Goal: Task Accomplishment & Management: Use online tool/utility

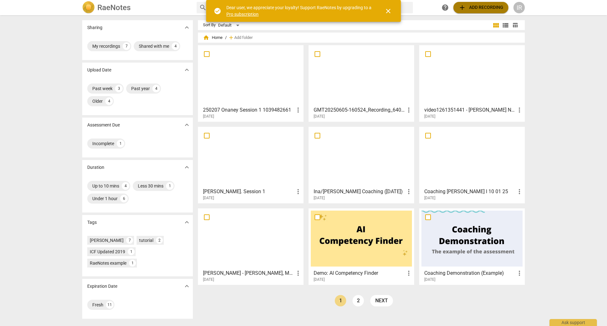
click at [480, 5] on span "add Add recording" at bounding box center [481, 8] width 45 height 8
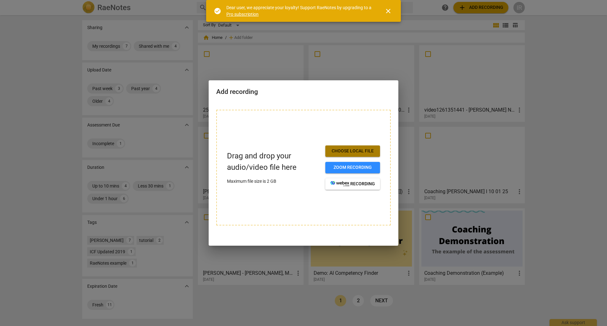
click at [345, 150] on span "Choose local file" at bounding box center [353, 151] width 45 height 6
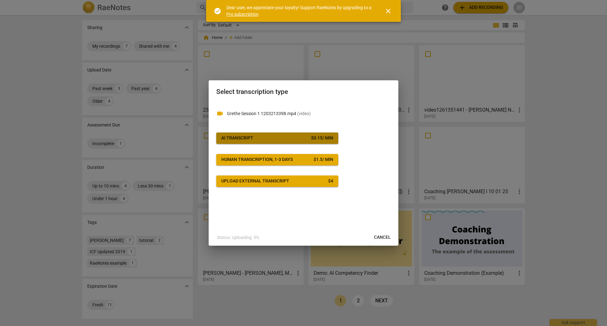
click at [259, 137] on span "AI Transcript $ 0.15 / min" at bounding box center [277, 138] width 112 height 6
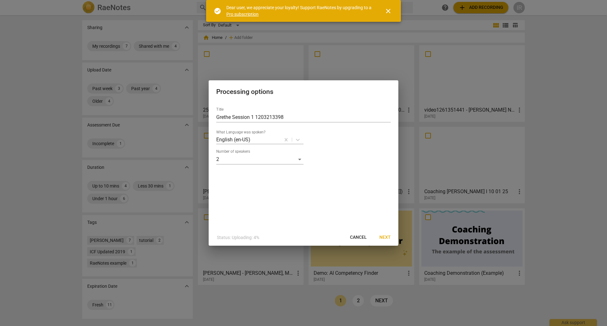
click at [385, 237] on span "Next" at bounding box center [385, 237] width 11 height 6
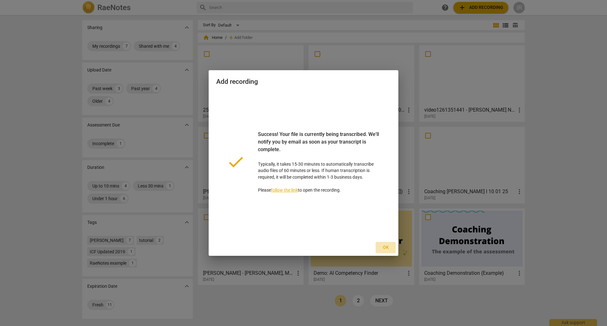
click at [385, 246] on span "Ok" at bounding box center [386, 248] width 10 height 6
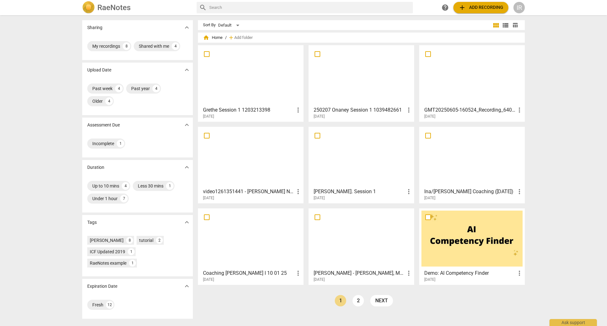
click at [460, 9] on span "add" at bounding box center [463, 8] width 8 height 8
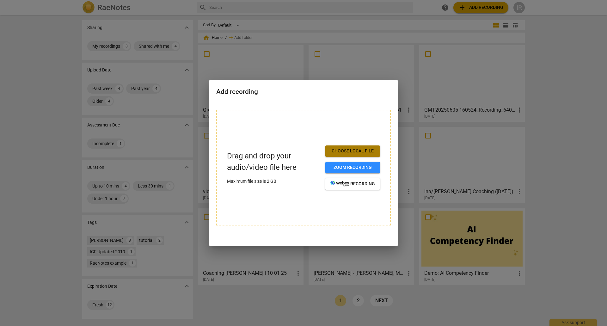
click at [335, 149] on span "Choose local file" at bounding box center [353, 151] width 45 height 6
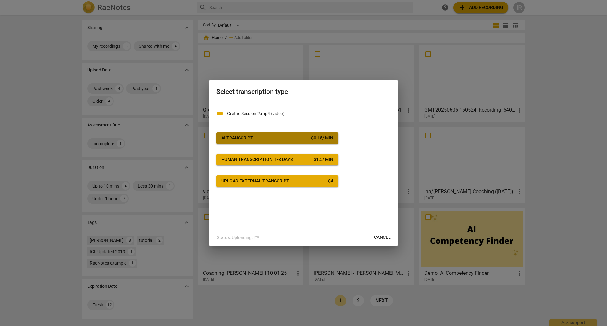
click at [247, 137] on div "AI Transcript" at bounding box center [237, 138] width 32 height 6
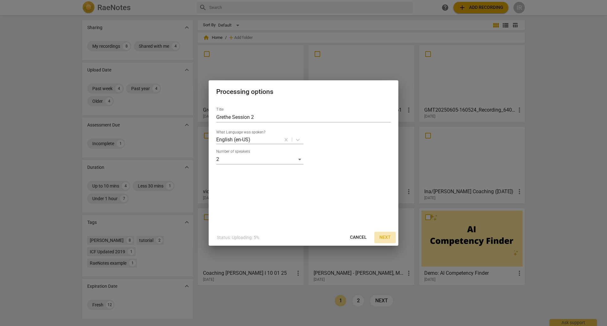
click at [388, 236] on span "Next" at bounding box center [385, 237] width 11 height 6
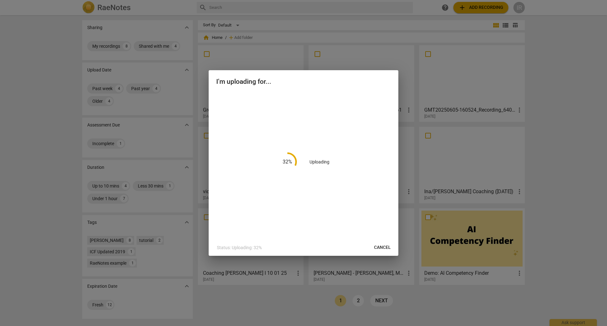
drag, startPoint x: 291, startPoint y: 76, endPoint x: 344, endPoint y: 80, distance: 53.3
click at [344, 80] on div "I'm uploading for..." at bounding box center [304, 81] width 190 height 22
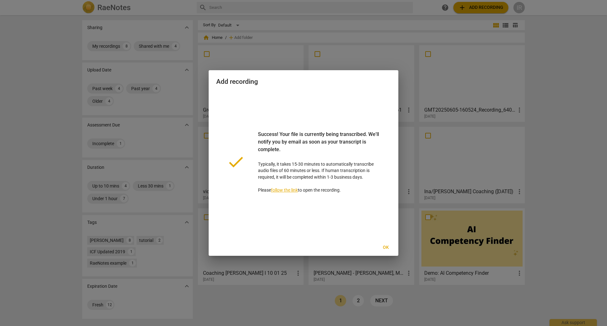
click at [387, 246] on span "Ok" at bounding box center [386, 248] width 10 height 6
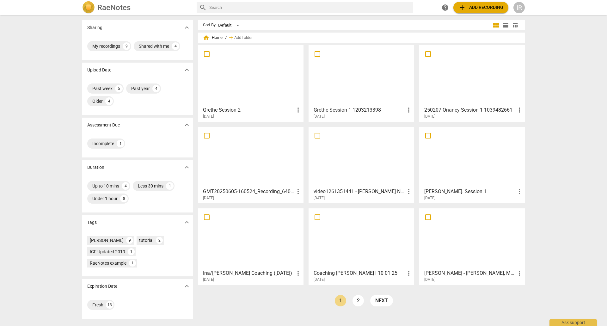
click at [485, 6] on span "add Add recording" at bounding box center [481, 8] width 45 height 8
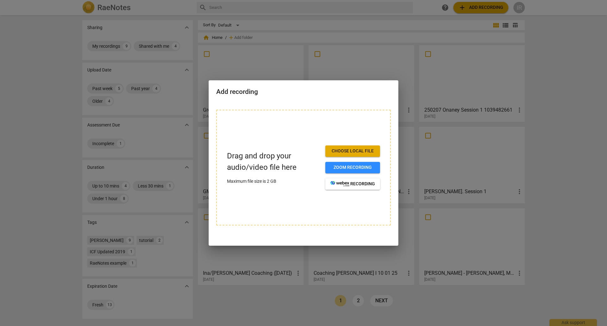
click at [345, 150] on span "Choose local file" at bounding box center [353, 151] width 45 height 6
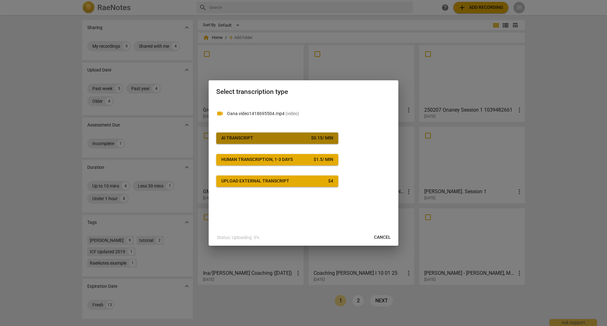
click at [242, 140] on div "AI Transcript" at bounding box center [237, 138] width 32 height 6
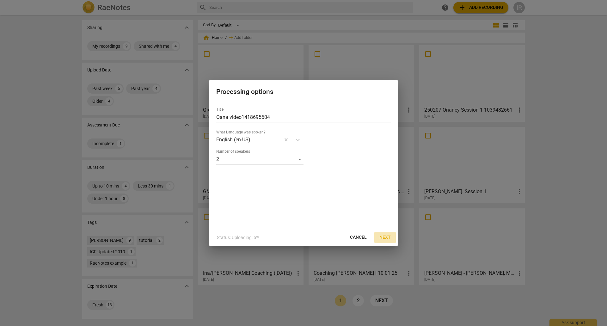
click at [388, 234] on button "Next" at bounding box center [386, 237] width 22 height 11
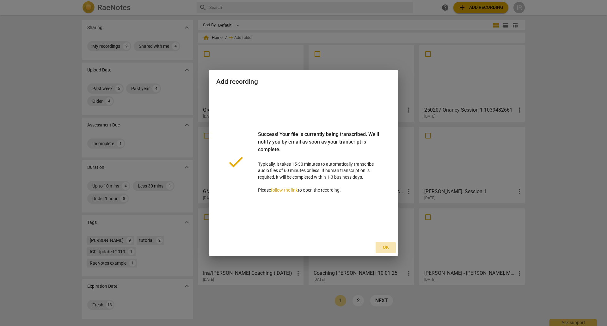
click at [388, 248] on span "Ok" at bounding box center [386, 248] width 10 height 6
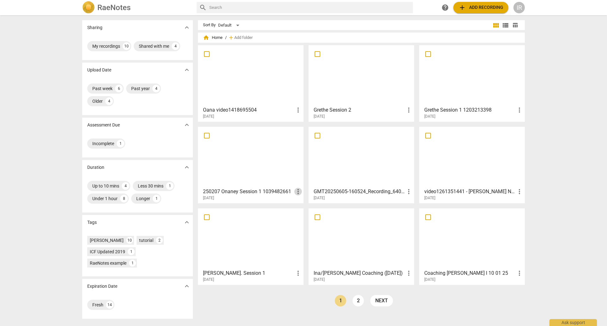
click at [298, 191] on span "more_vert" at bounding box center [299, 192] width 8 height 8
click at [240, 167] on div at bounding box center [303, 163] width 607 height 326
click at [482, 7] on span "add Add recording" at bounding box center [481, 8] width 45 height 8
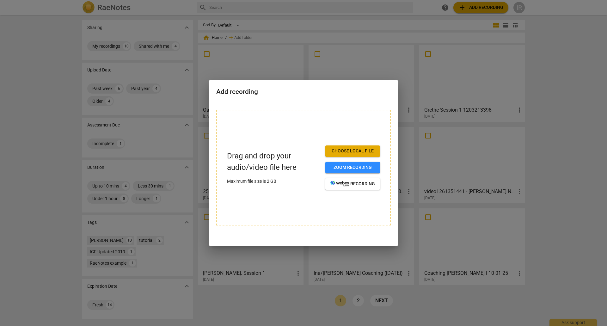
click at [340, 153] on span "Choose local file" at bounding box center [353, 151] width 45 height 6
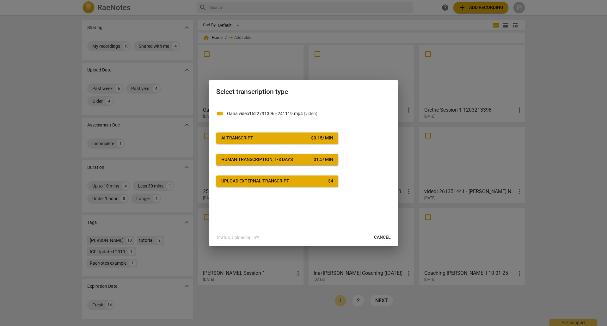
click at [242, 139] on div "AI Transcript" at bounding box center [237, 138] width 32 height 6
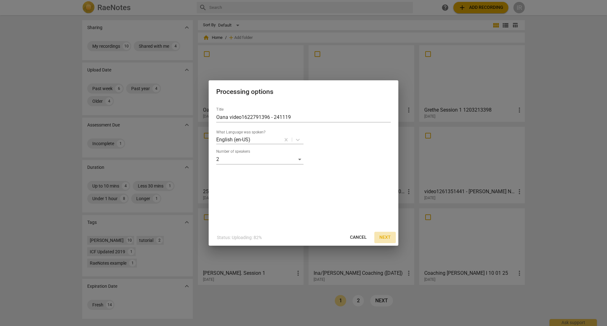
click at [387, 236] on span "Next" at bounding box center [385, 237] width 11 height 6
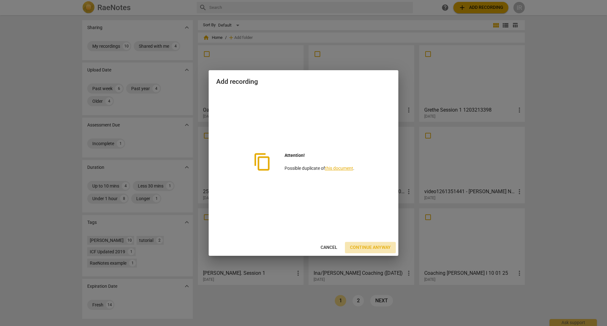
click at [377, 245] on span "Continue anyway" at bounding box center [370, 248] width 41 height 6
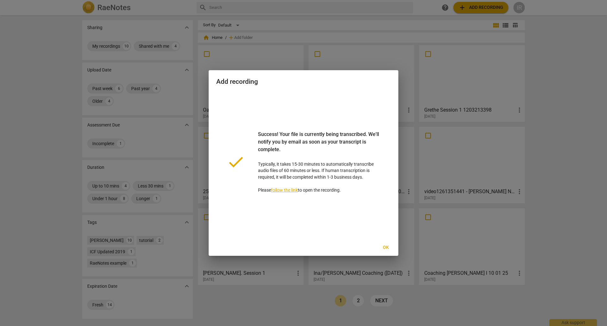
click at [387, 246] on span "Ok" at bounding box center [386, 248] width 10 height 6
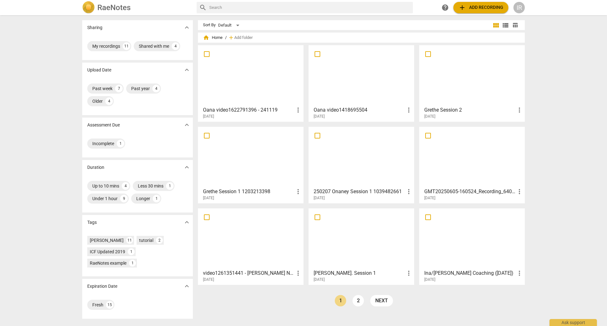
click at [477, 6] on span "add Add recording" at bounding box center [481, 8] width 45 height 8
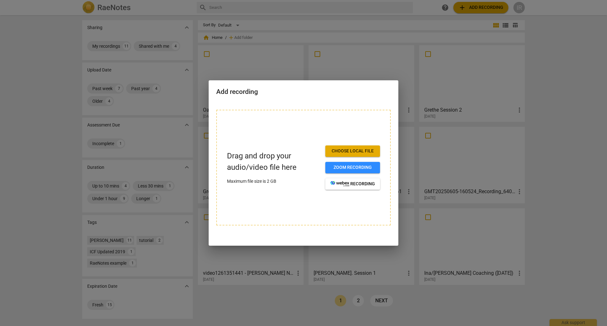
click at [361, 151] on span "Choose local file" at bounding box center [353, 151] width 45 height 6
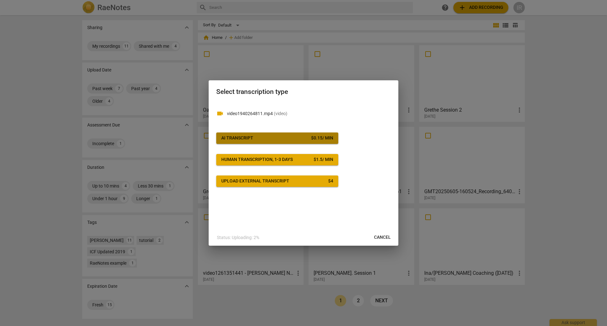
click at [255, 141] on span "AI Transcript $ 0.15 / min" at bounding box center [277, 138] width 112 height 6
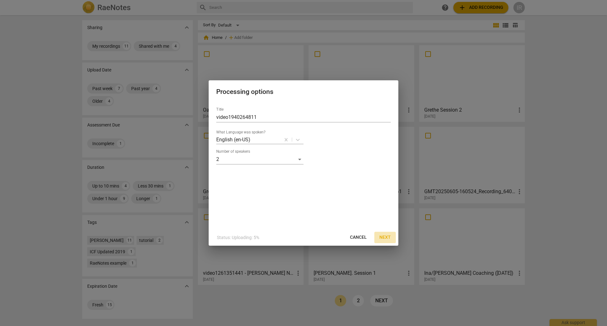
click at [384, 235] on span "Next" at bounding box center [385, 237] width 11 height 6
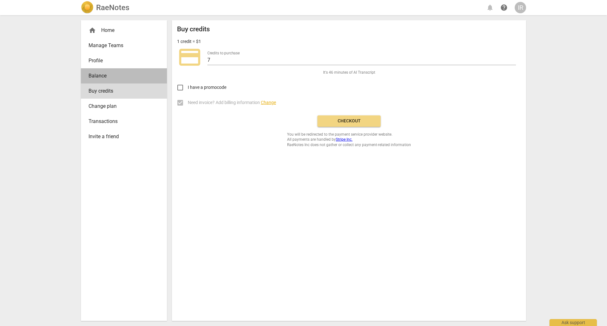
click at [98, 73] on span "Balance" at bounding box center [122, 76] width 66 height 8
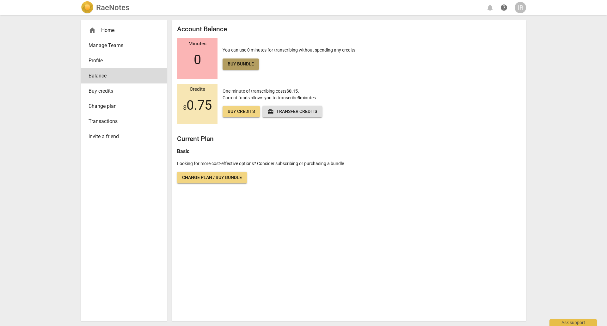
click at [248, 63] on span "Buy bundle" at bounding box center [241, 64] width 26 height 6
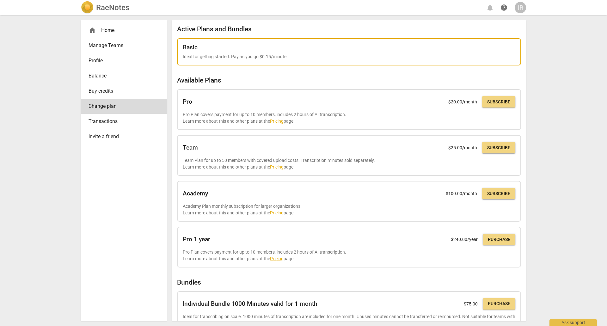
click at [196, 47] on h2 "Basic" at bounding box center [190, 47] width 15 height 7
click at [334, 50] on div "Basic" at bounding box center [349, 47] width 333 height 7
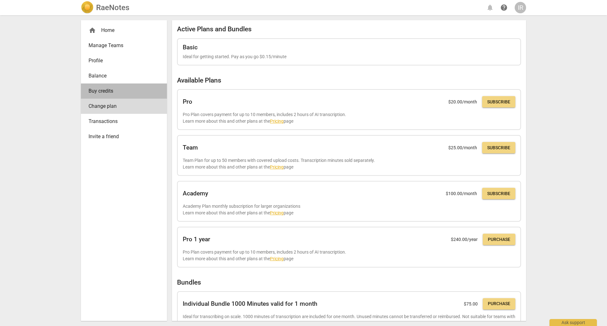
click at [103, 91] on span "Buy credits" at bounding box center [122, 91] width 66 height 8
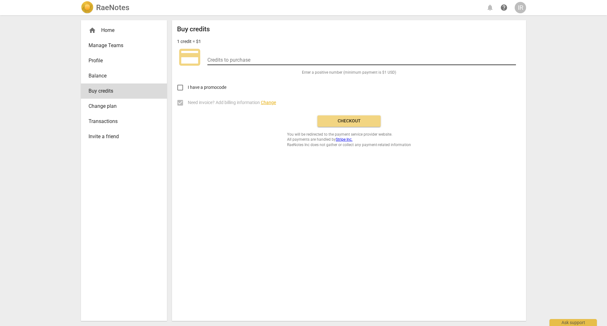
click at [232, 56] on input "number" at bounding box center [362, 60] width 309 height 9
type input "25"
click at [357, 122] on span "Checkout" at bounding box center [349, 121] width 53 height 6
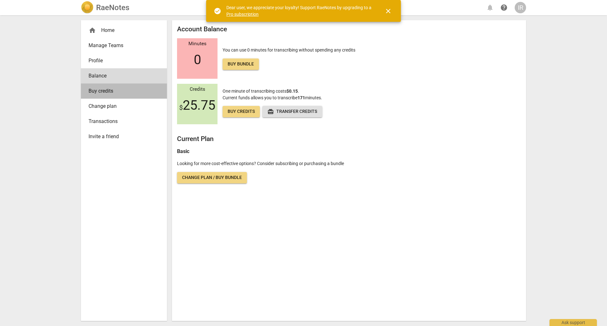
click at [110, 89] on span "Buy credits" at bounding box center [122, 91] width 66 height 8
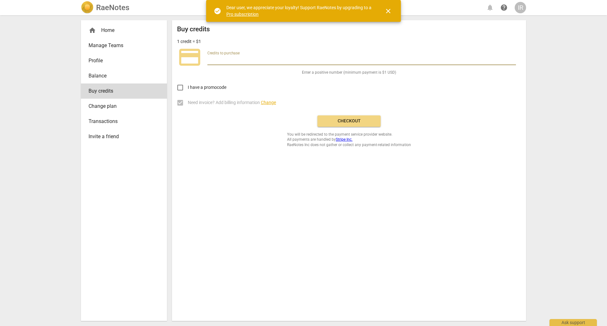
click at [217, 60] on input "number" at bounding box center [362, 60] width 309 height 9
click at [105, 78] on span "Balance" at bounding box center [122, 76] width 66 height 8
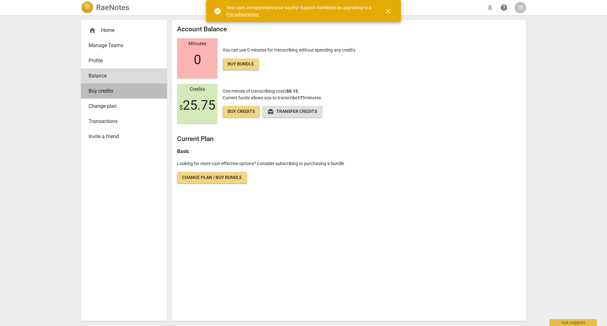
click at [107, 87] on link "Buy credits" at bounding box center [124, 91] width 86 height 15
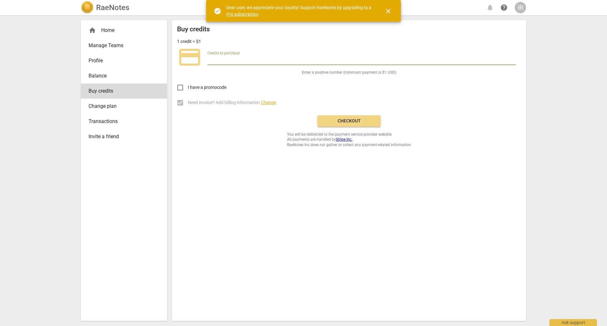
click at [214, 62] on input "number" at bounding box center [362, 60] width 309 height 9
type input "25"
click at [354, 122] on span "Checkout" at bounding box center [349, 121] width 53 height 6
click at [98, 76] on span "Balance" at bounding box center [122, 76] width 66 height 8
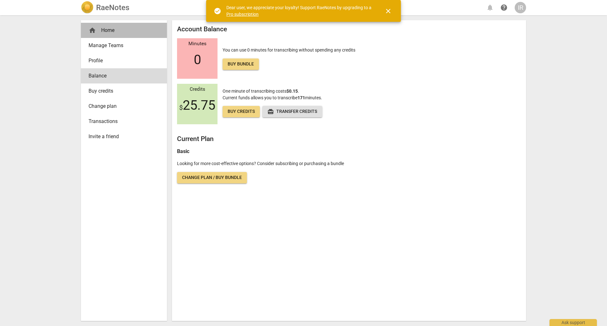
click at [109, 30] on div "home Home" at bounding box center [122, 31] width 66 height 8
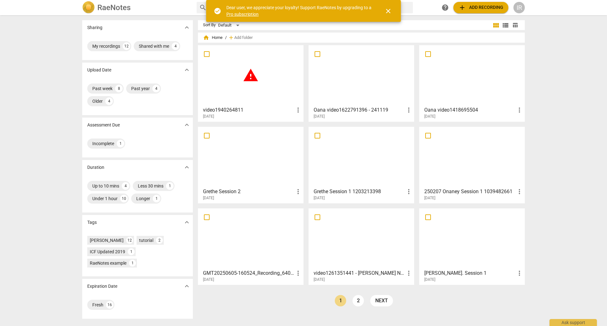
click at [247, 80] on span "warning" at bounding box center [251, 75] width 16 height 16
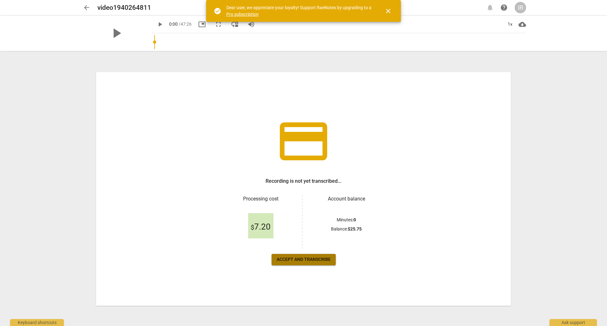
click at [319, 260] on span "Accept and transcribe" at bounding box center [304, 260] width 54 height 6
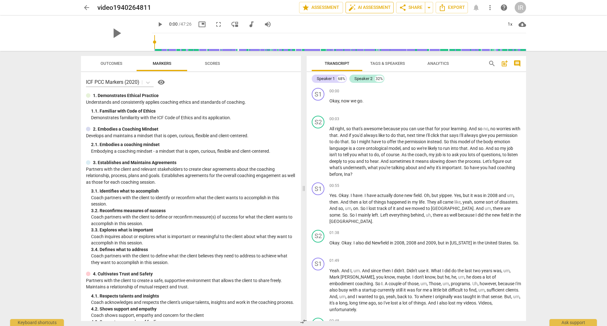
click at [374, 7] on span "auto_fix_high AI Assessment" at bounding box center [370, 8] width 42 height 8
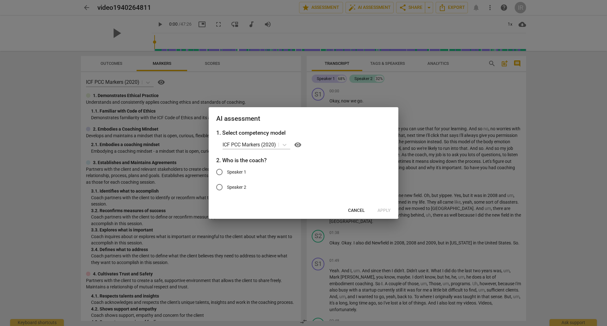
click at [357, 209] on span "Cancel" at bounding box center [356, 211] width 17 height 6
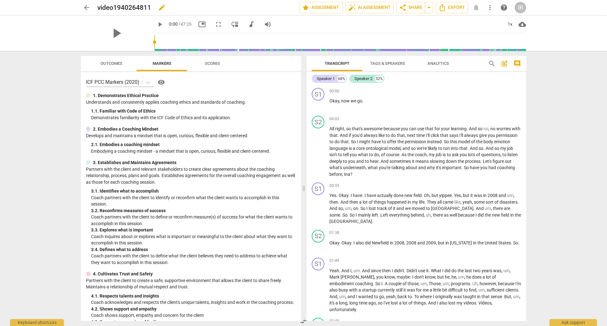
click at [112, 7] on h2 "video1940264811" at bounding box center [124, 8] width 54 height 8
click at [162, 3] on button "edit" at bounding box center [161, 7] width 11 height 11
drag, startPoint x: 98, startPoint y: 6, endPoint x: 155, endPoint y: 9, distance: 56.7
click at [155, 9] on input "video1940264811" at bounding box center [184, 8] width 174 height 12
type input "[PERSON_NAME] coaching me"
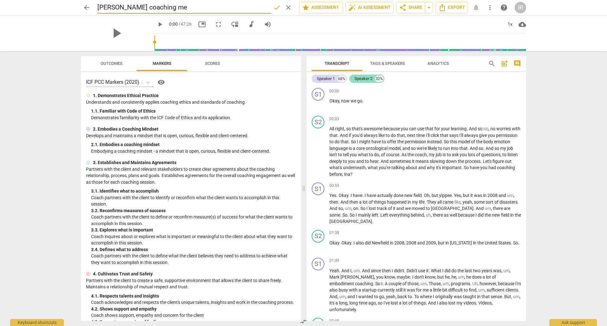
click at [366, 78] on div "Speaker 2" at bounding box center [364, 79] width 18 height 6
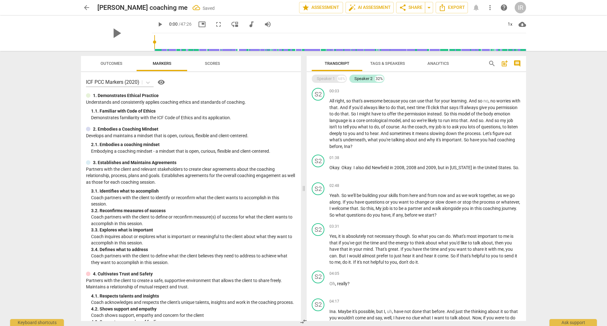
click at [325, 78] on div "Speaker 1" at bounding box center [326, 79] width 18 height 6
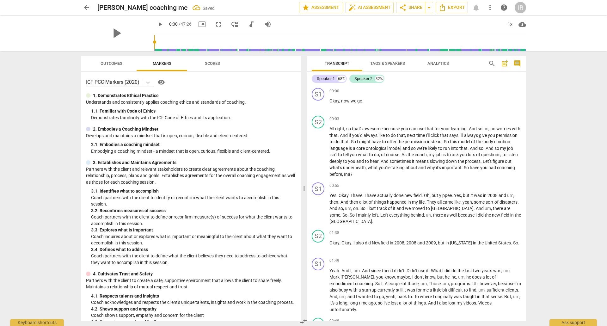
click at [377, 63] on span "Tags & Speakers" at bounding box center [387, 63] width 35 height 5
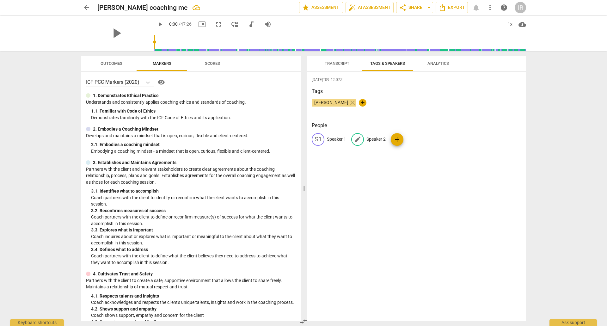
click at [372, 140] on p "Speaker 2" at bounding box center [376, 139] width 19 height 7
type input "[PERSON_NAME]"
click at [337, 135] on div "edit Speaker 1" at bounding box center [329, 139] width 34 height 13
click at [345, 141] on input "Me" at bounding box center [352, 139] width 51 height 10
drag, startPoint x: 335, startPoint y: 140, endPoint x: 326, endPoint y: 140, distance: 8.9
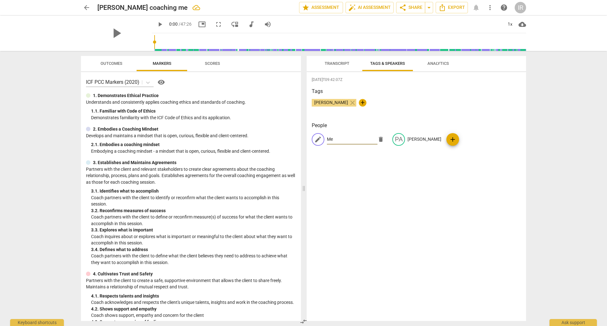
click at [326, 140] on div "edit Me delete" at bounding box center [350, 139] width 76 height 13
type input "Ina"
click at [437, 224] on div "[DATE]T09:42:07Z Tags [PERSON_NAME] close + People edit Ina delete PA [PERSON_N…" at bounding box center [417, 196] width 220 height 249
click at [329, 61] on span "Transcript" at bounding box center [337, 63] width 25 height 5
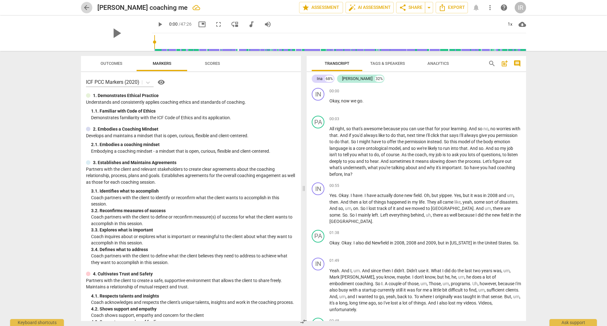
click at [86, 6] on span "arrow_back" at bounding box center [87, 8] width 8 height 8
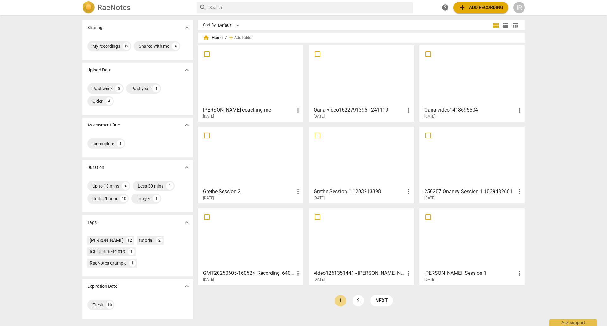
click at [251, 272] on h3 "GMT20250605-160524_Recording_640x360 (1)" at bounding box center [248, 274] width 91 height 8
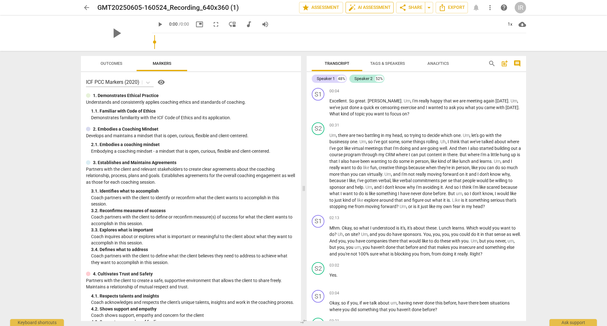
click at [369, 7] on span "auto_fix_high AI Assessment" at bounding box center [370, 8] width 42 height 8
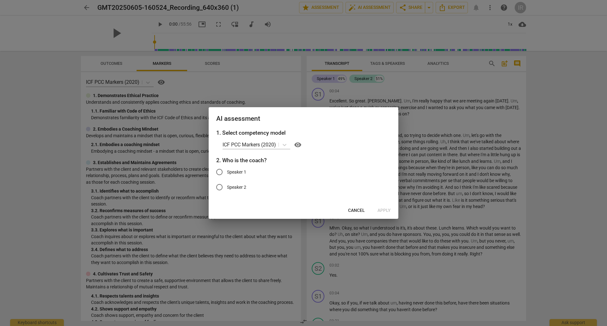
click at [568, 111] on div at bounding box center [303, 163] width 607 height 326
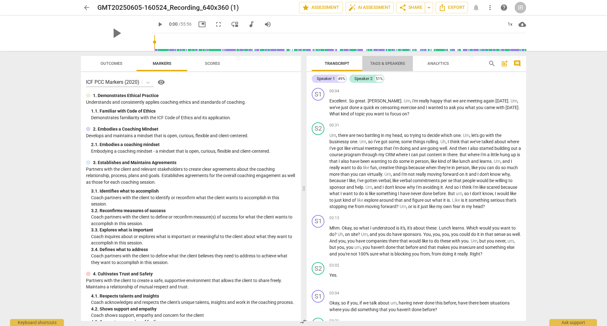
click at [390, 61] on span "Tags & Speakers" at bounding box center [387, 63] width 35 height 5
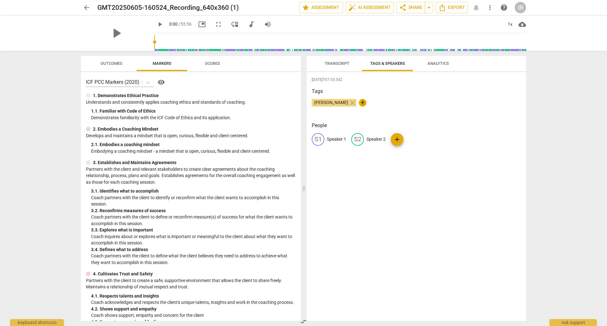
click at [335, 140] on p "Speaker 1" at bounding box center [336, 139] width 19 height 7
type input "Ina"
click at [415, 137] on p "Speaker 2" at bounding box center [417, 139] width 19 height 7
type input "[PERSON_NAME]"
click at [441, 139] on div "IN Ina edit [PERSON_NAME] delete add" at bounding box center [416, 142] width 209 height 18
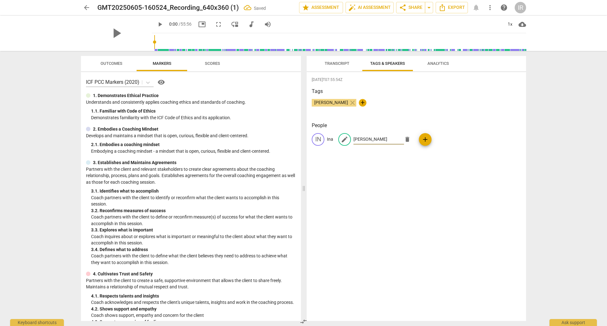
click at [362, 139] on input "[PERSON_NAME]" at bounding box center [379, 139] width 51 height 10
type input "[PERSON_NAME]"
click at [424, 215] on div "[DATE]T07:55:54Z Tags [PERSON_NAME] close + People IN Ina edit Brittany delete …" at bounding box center [417, 196] width 220 height 249
click at [360, 6] on span "auto_fix_high AI Assessment" at bounding box center [370, 8] width 42 height 8
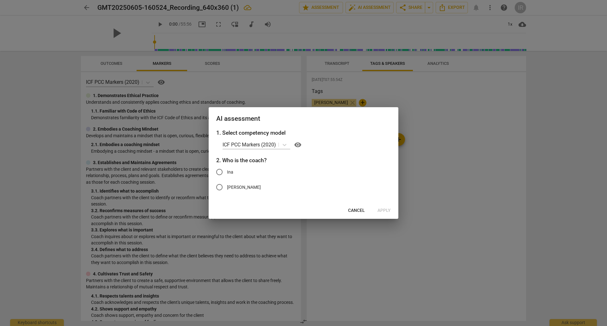
click at [219, 170] on input "Ina" at bounding box center [219, 172] width 15 height 15
radio input "true"
click at [385, 209] on span "Apply" at bounding box center [384, 211] width 13 height 6
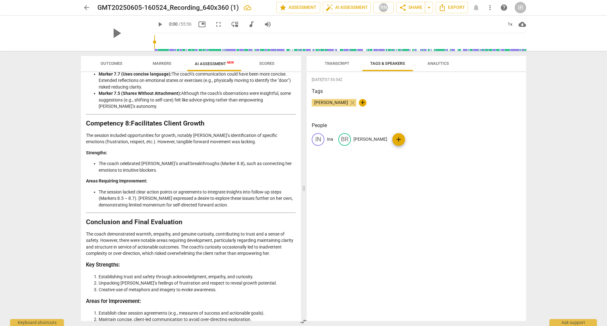
scroll to position [997, 0]
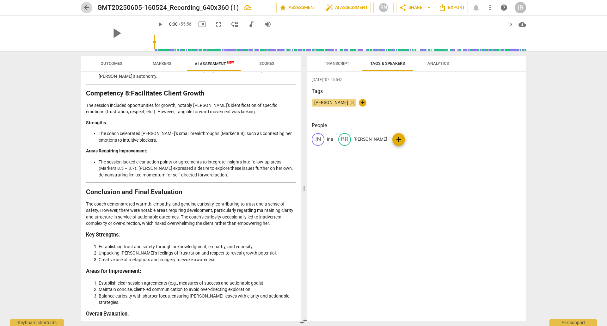
click at [86, 6] on span "arrow_back" at bounding box center [87, 8] width 8 height 8
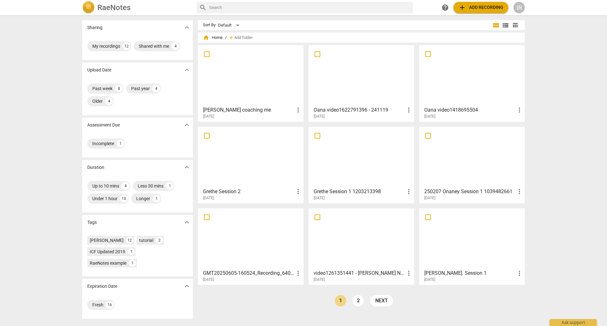
click at [470, 156] on div at bounding box center [472, 157] width 101 height 56
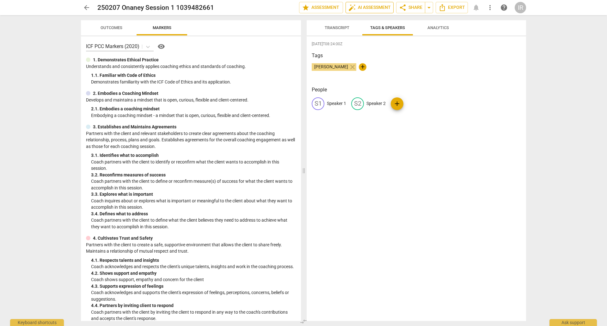
click at [359, 6] on span "auto_fix_high AI Assessment" at bounding box center [370, 8] width 42 height 8
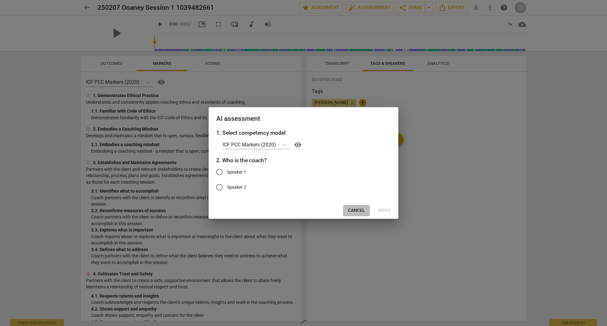
click at [359, 211] on span "Cancel" at bounding box center [356, 211] width 17 height 6
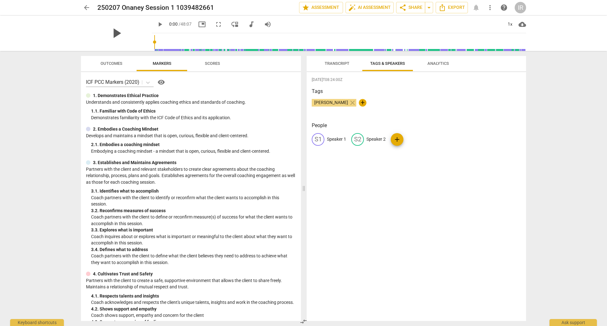
click at [109, 31] on span "play_arrow" at bounding box center [116, 33] width 16 height 16
click at [97, 35] on div "pause" at bounding box center [116, 33] width 71 height 35
click at [343, 60] on span "Transcript" at bounding box center [337, 63] width 40 height 9
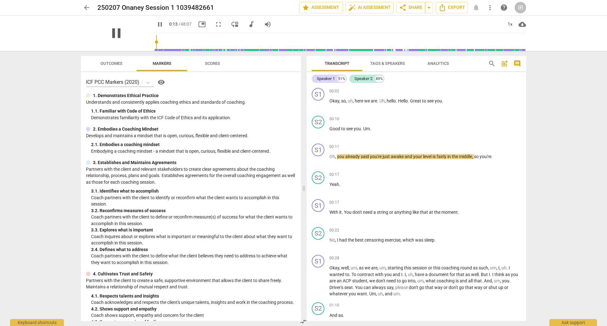
click at [111, 35] on span "pause" at bounding box center [116, 33] width 16 height 16
type input "15"
click at [367, 8] on span "auto_fix_high AI Assessment" at bounding box center [370, 8] width 42 height 8
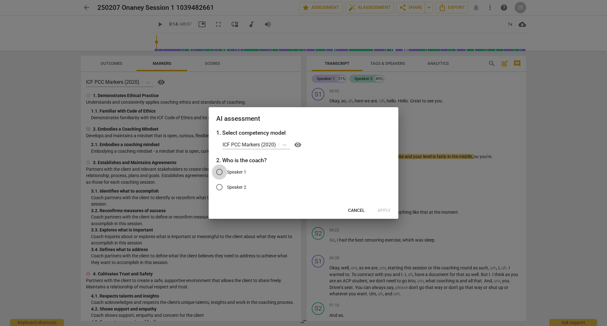
click at [220, 170] on input "Speaker 1" at bounding box center [219, 172] width 15 height 15
radio input "true"
click at [387, 209] on span "Apply" at bounding box center [384, 211] width 13 height 6
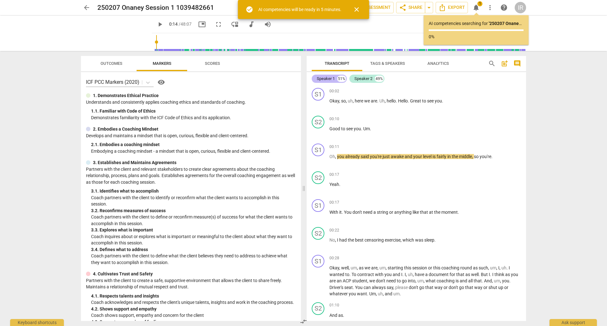
click at [334, 78] on div "Speaker 1" at bounding box center [326, 79] width 18 height 6
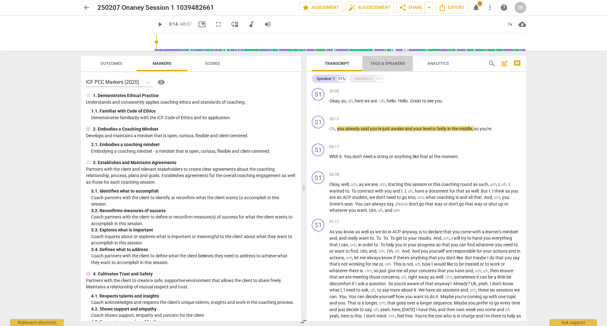
click at [383, 59] on span "Tags & Speakers" at bounding box center [388, 63] width 50 height 9
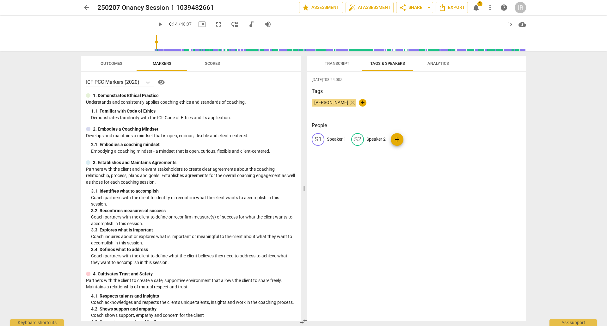
click at [331, 61] on span "Transcript" at bounding box center [337, 63] width 25 height 5
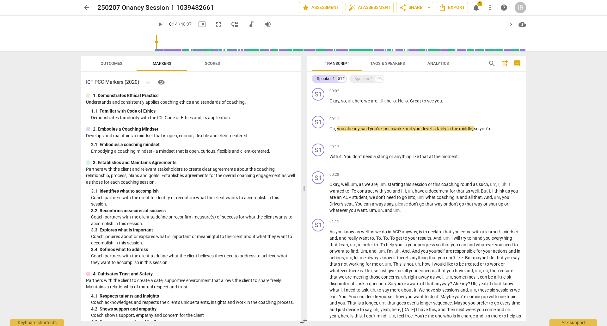
click at [363, 74] on div "Speaker 1 51% Speaker 2 49%" at bounding box center [416, 78] width 209 height 11
click at [364, 78] on div "Speaker 2" at bounding box center [364, 79] width 18 height 6
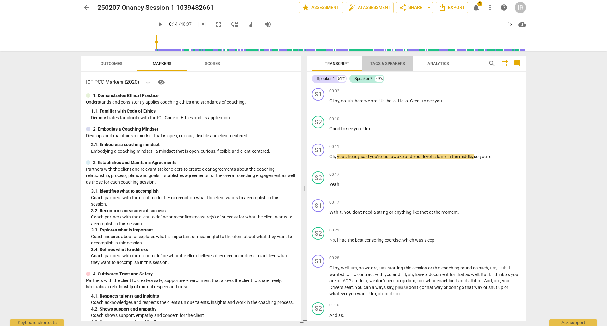
click at [376, 64] on span "Tags & Speakers" at bounding box center [387, 63] width 35 height 5
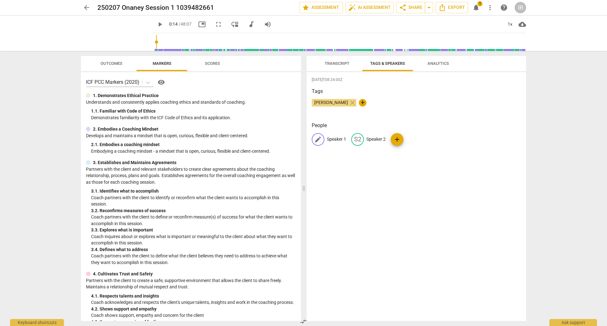
click at [333, 138] on p "Speaker 1" at bounding box center [336, 139] width 19 height 7
type input "Ina"
click at [414, 138] on p "Speaker 2" at bounding box center [417, 139] width 19 height 7
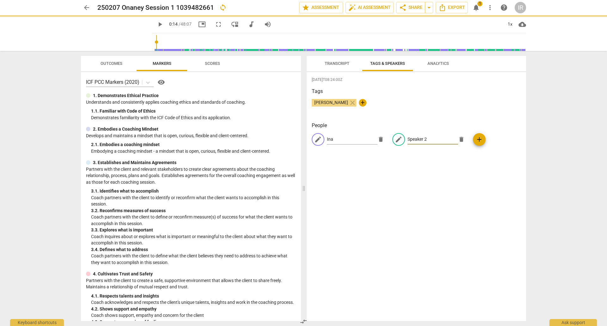
click at [414, 138] on input "Speaker 2" at bounding box center [433, 139] width 51 height 10
click at [398, 139] on div "edit Ina delete edit Speaker 2 delete add" at bounding box center [416, 142] width 209 height 18
click at [426, 139] on div "edit Ina delete edit Speaker 2 delete add" at bounding box center [416, 142] width 209 height 18
click at [407, 138] on div "edit Ina delete edit Speaker 2 delete add" at bounding box center [416, 142] width 209 height 18
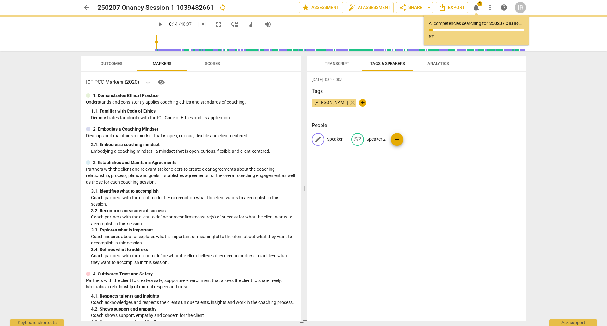
click at [334, 138] on p "Speaker 1" at bounding box center [336, 139] width 19 height 7
type input "15"
type input "I"
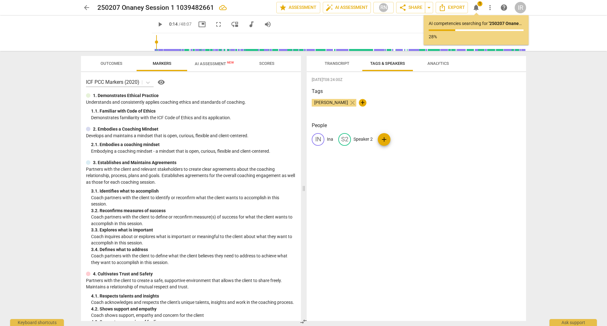
type input "15"
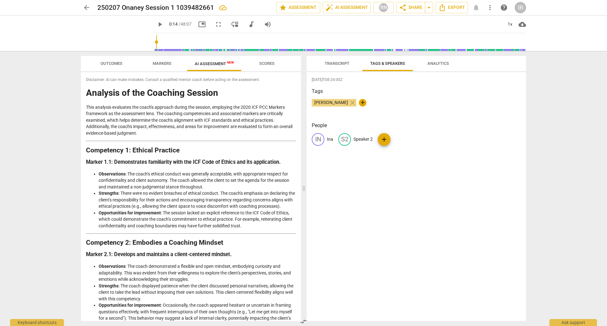
click at [86, 8] on span "arrow_back" at bounding box center [87, 8] width 8 height 8
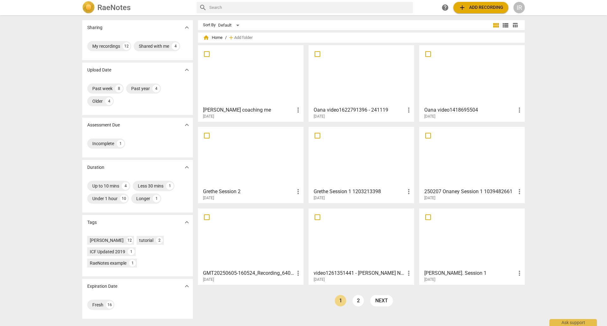
click at [354, 188] on h3 "Grethe Session 1 1203213398" at bounding box center [359, 192] width 91 height 8
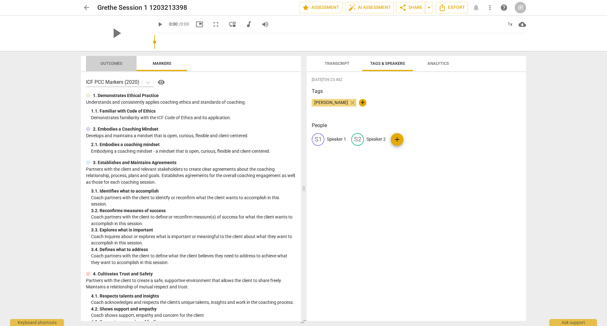
click at [107, 61] on span "Outcomes" at bounding box center [112, 63] width 22 height 5
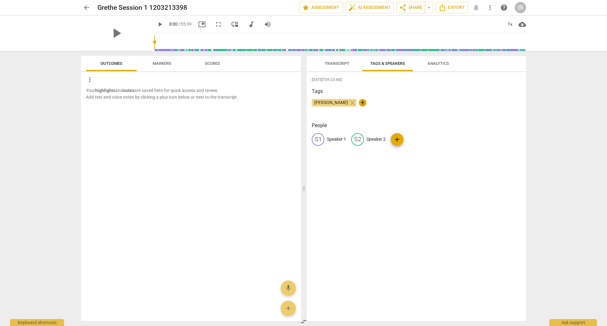
click at [165, 63] on span "Markers" at bounding box center [162, 63] width 19 height 5
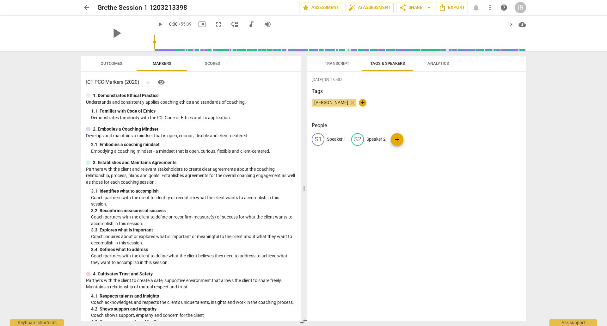
click at [214, 61] on span "Scores" at bounding box center [212, 63] width 15 height 5
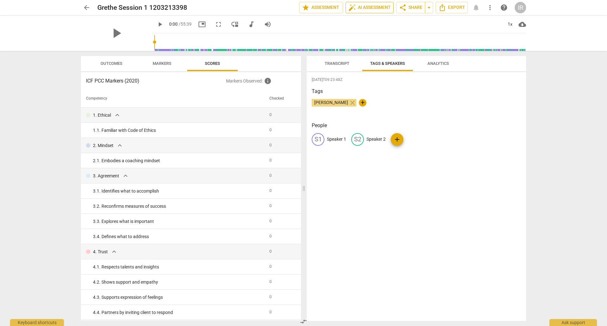
click at [380, 8] on span "auto_fix_high AI Assessment" at bounding box center [370, 8] width 42 height 8
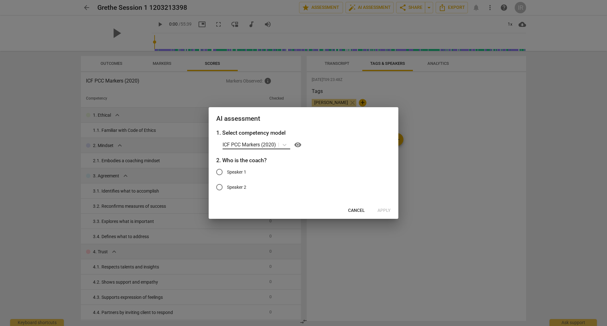
click at [274, 145] on p "ICF PCC Markers (2020)" at bounding box center [249, 144] width 53 height 7
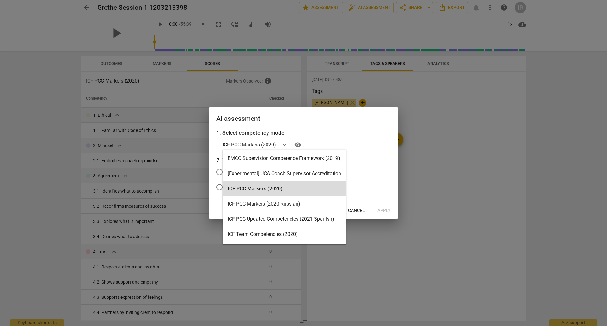
click at [274, 145] on p "ICF PCC Markers (2020)" at bounding box center [249, 144] width 53 height 7
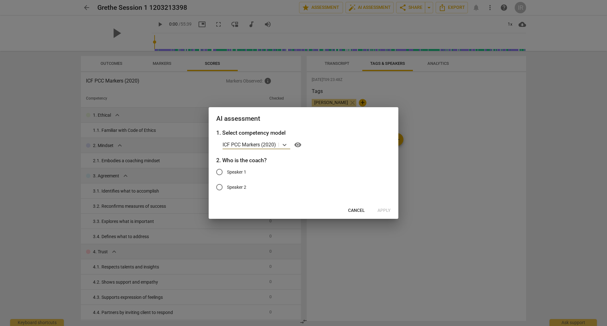
click at [371, 85] on div at bounding box center [303, 163] width 607 height 326
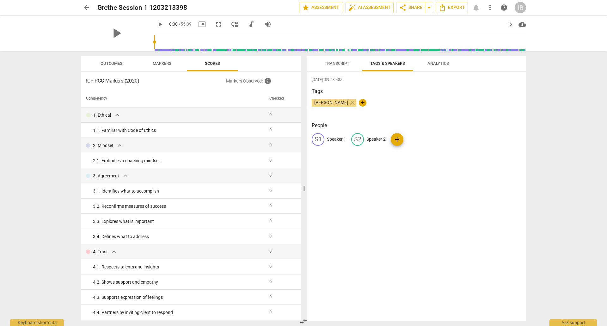
click at [337, 63] on span "Transcript" at bounding box center [337, 63] width 25 height 5
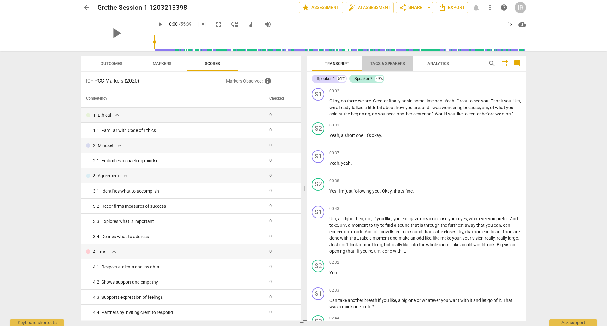
click at [382, 63] on span "Tags & Speakers" at bounding box center [387, 63] width 35 height 5
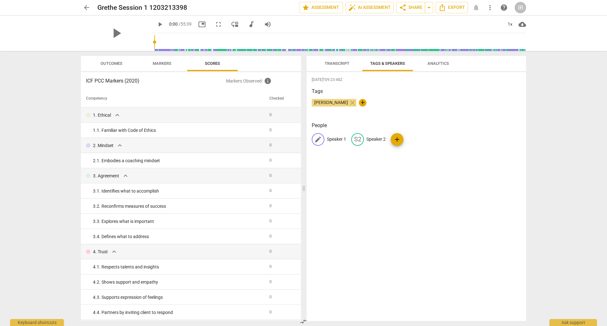
click at [334, 137] on p "Speaker 1" at bounding box center [336, 139] width 19 height 7
type input "Ina"
click at [418, 136] on p "Speaker 2" at bounding box center [417, 139] width 19 height 7
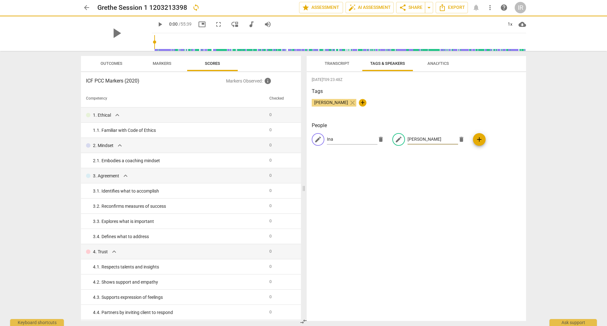
type input "[PERSON_NAME]"
click at [473, 140] on span "add" at bounding box center [479, 140] width 13 height 8
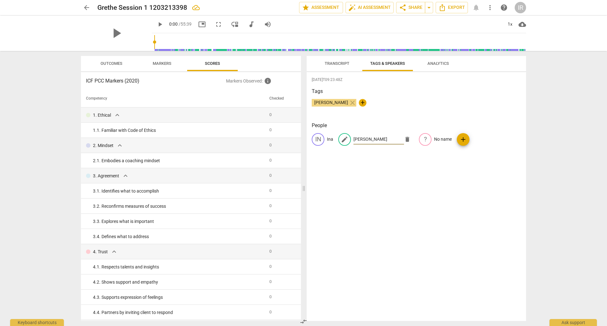
click at [482, 138] on div "IN Ina edit [PERSON_NAME] delete ? No name add" at bounding box center [416, 142] width 209 height 18
click at [408, 137] on p "No name" at bounding box center [417, 139] width 18 height 7
click at [458, 138] on span "delete" at bounding box center [461, 139] width 7 height 7
click at [374, 8] on span "auto_fix_high AI Assessment" at bounding box center [370, 8] width 42 height 8
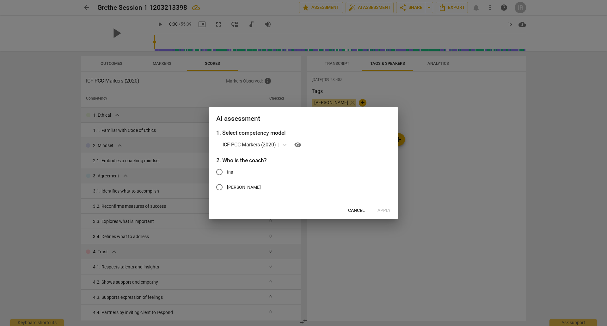
click at [217, 171] on input "Ina" at bounding box center [219, 172] width 15 height 15
radio input "true"
click at [382, 208] on span "Apply" at bounding box center [384, 211] width 13 height 6
